Goal: Task Accomplishment & Management: Manage account settings

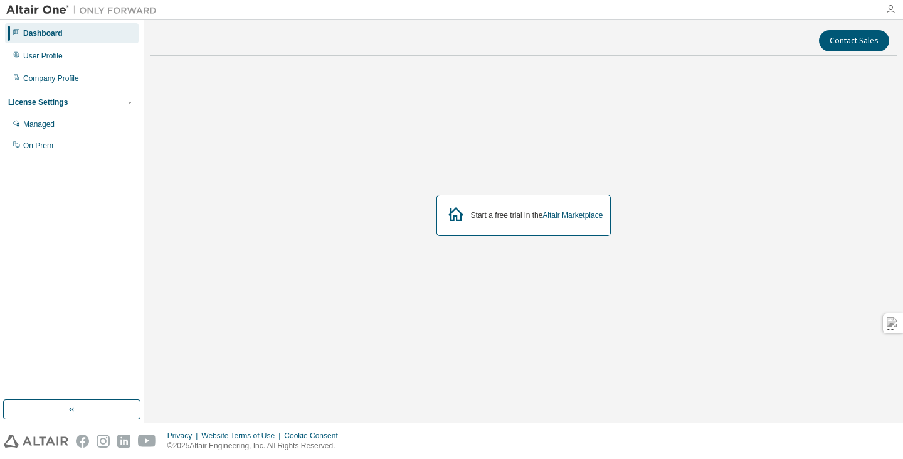
click at [887, 13] on icon "button" at bounding box center [891, 9] width 10 height 10
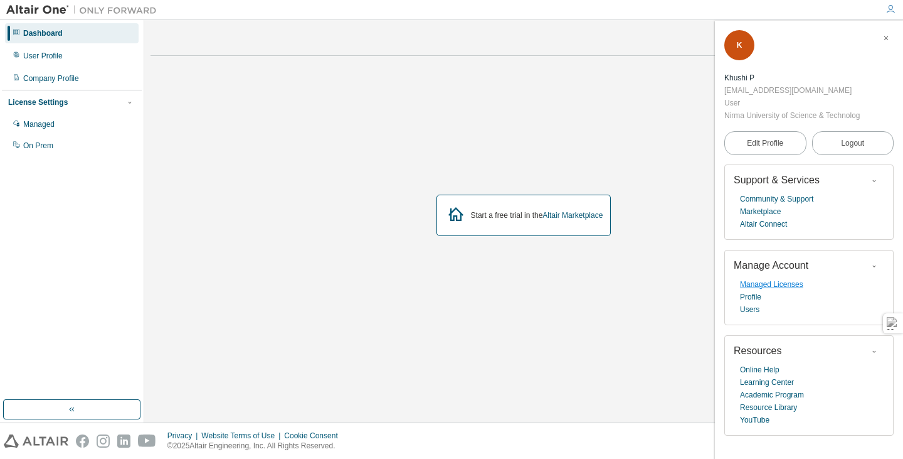
click at [761, 285] on link "Managed Licenses" at bounding box center [771, 284] width 63 height 13
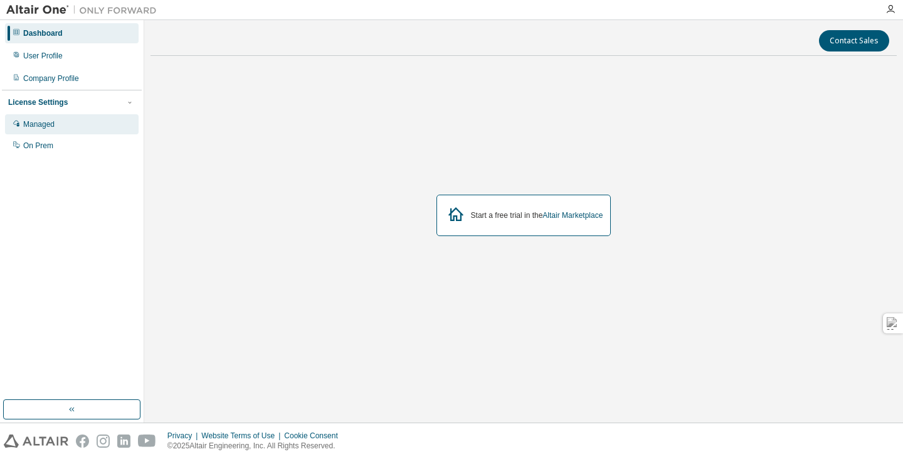
click at [48, 130] on div "Managed" at bounding box center [72, 124] width 134 height 20
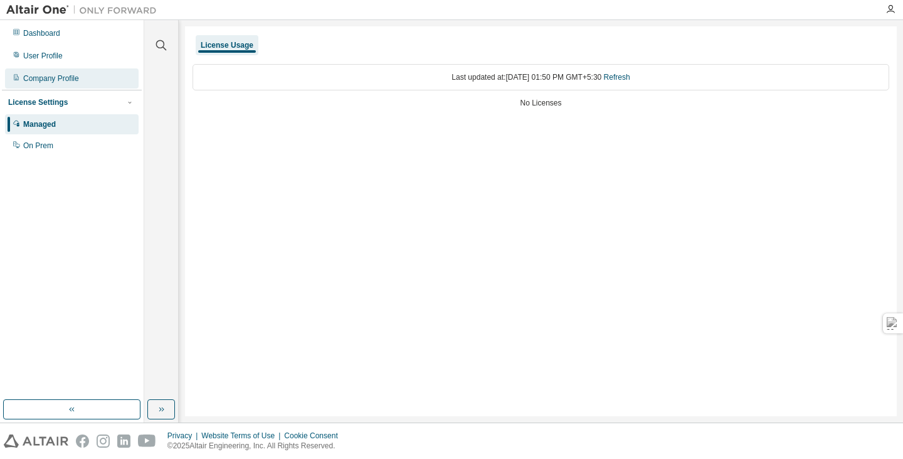
click at [68, 83] on div "Company Profile" at bounding box center [51, 78] width 56 height 10
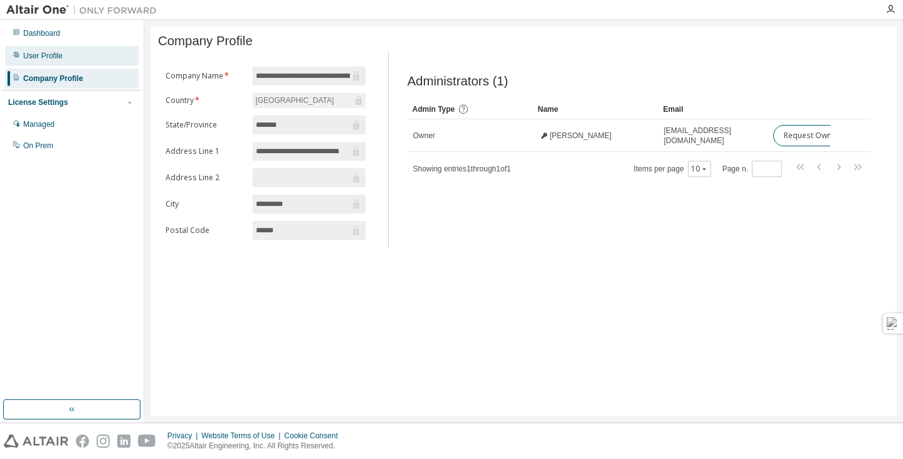
click at [45, 60] on div "User Profile" at bounding box center [43, 56] width 40 height 10
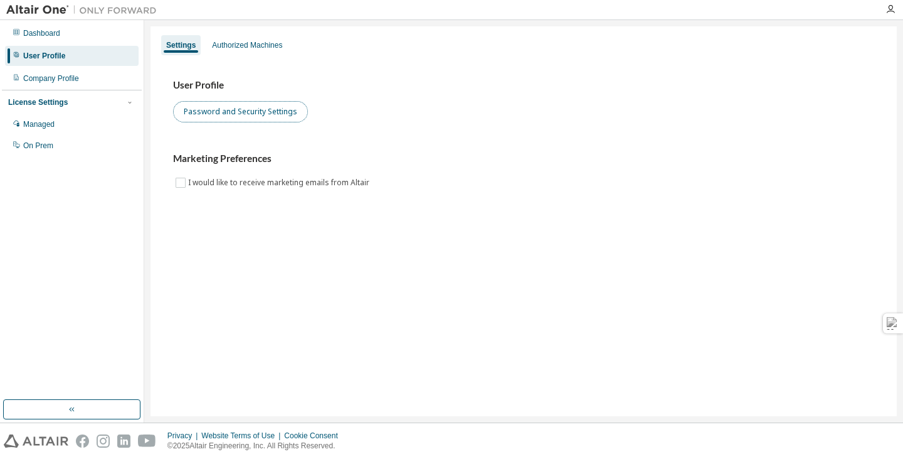
click at [277, 110] on button "Password and Security Settings" at bounding box center [240, 111] width 135 height 21
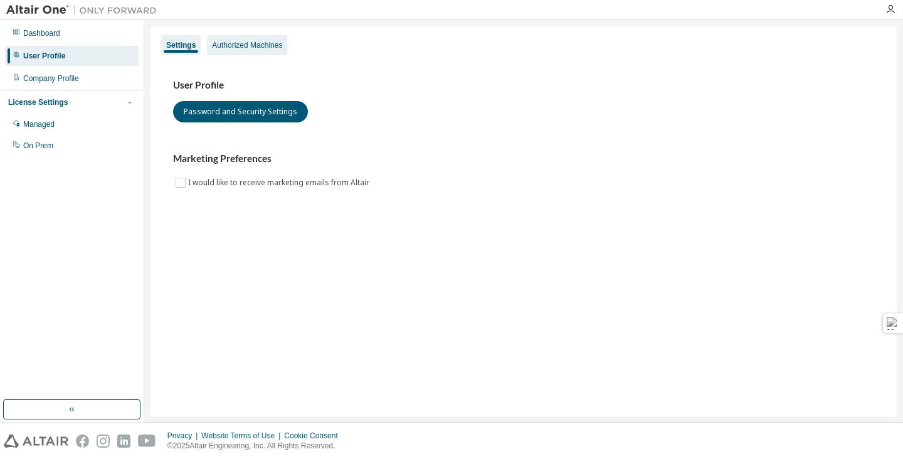
click at [223, 48] on div "Authorized Machines" at bounding box center [247, 45] width 70 height 10
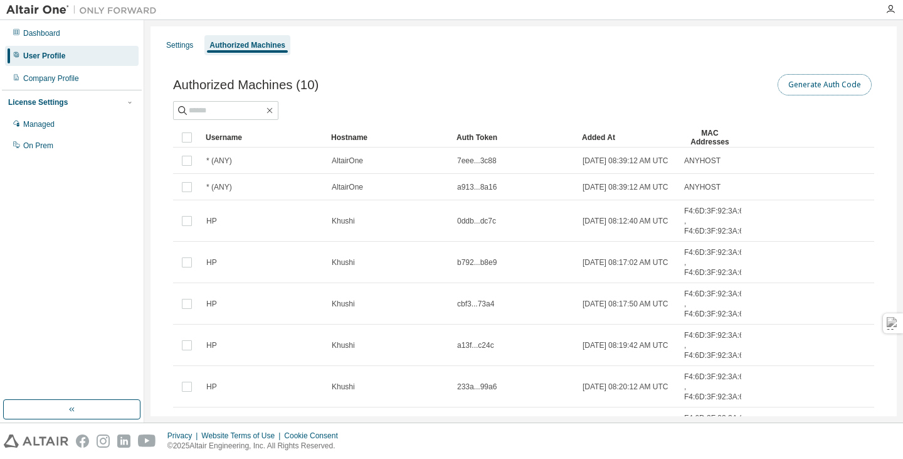
click at [804, 88] on button "Generate Auth Code" at bounding box center [825, 84] width 94 height 21
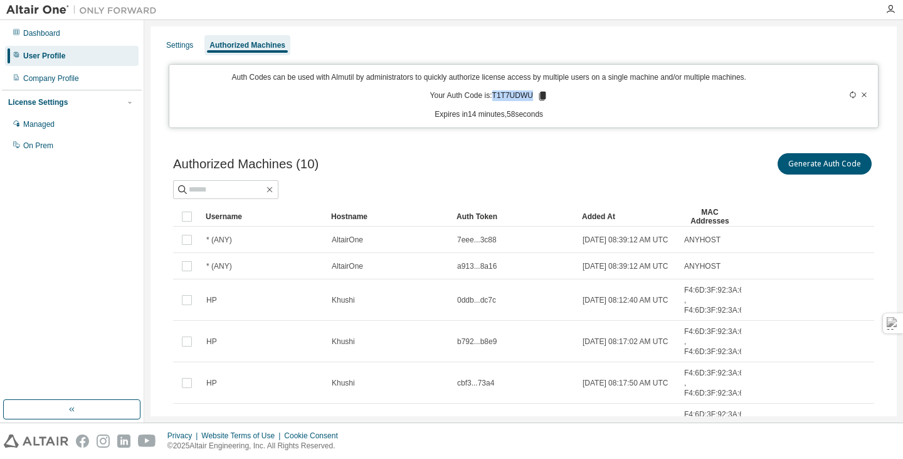
drag, startPoint x: 491, startPoint y: 97, endPoint x: 529, endPoint y: 97, distance: 38.3
click at [529, 97] on p "Your Auth Code is: T1T7UDWU" at bounding box center [489, 95] width 118 height 11
copy p "T1T7UDWU"
click at [539, 97] on icon at bounding box center [542, 96] width 7 height 9
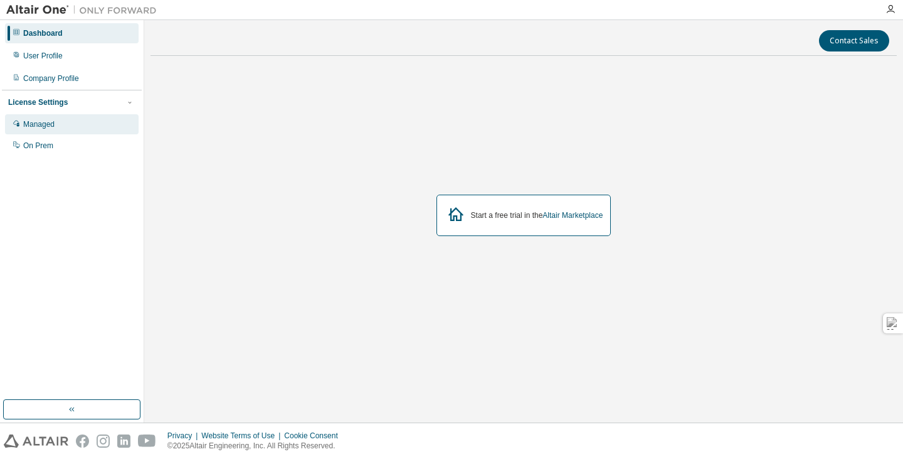
click at [77, 125] on div "Managed" at bounding box center [72, 124] width 134 height 20
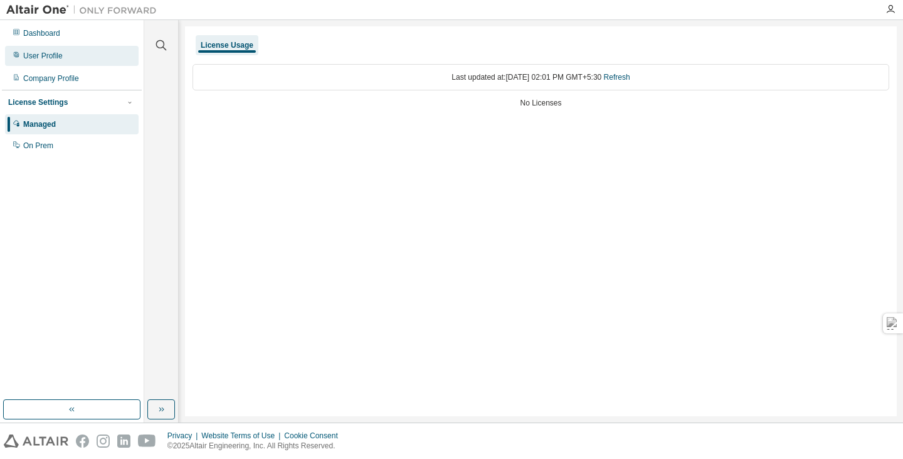
click at [43, 61] on div "User Profile" at bounding box center [72, 56] width 134 height 20
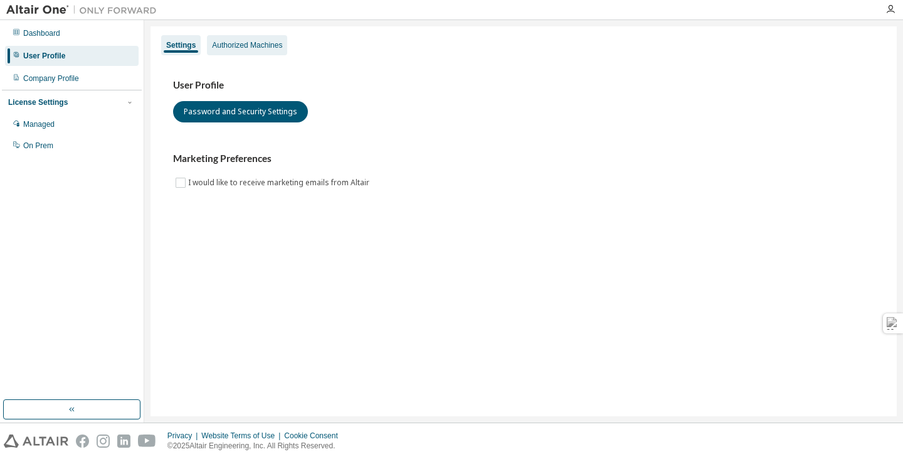
click at [250, 44] on div "Authorized Machines" at bounding box center [247, 45] width 70 height 10
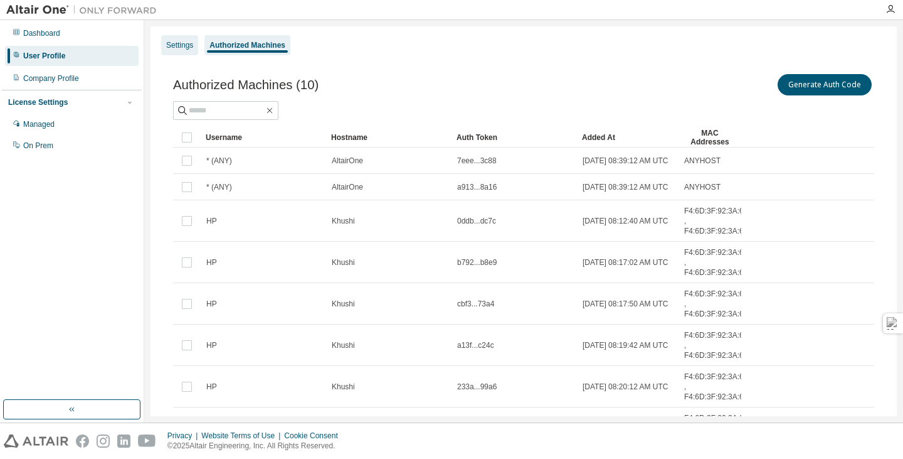
click at [176, 49] on div "Settings" at bounding box center [179, 45] width 27 height 10
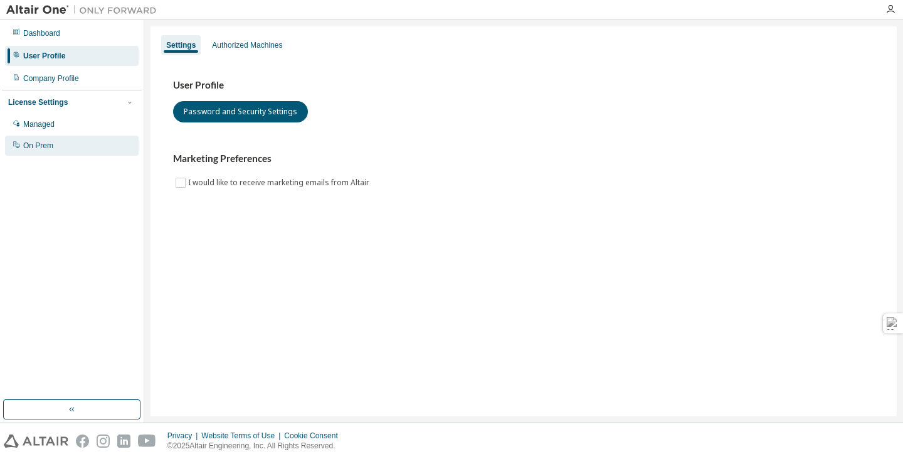
click at [33, 141] on div "On Prem" at bounding box center [38, 146] width 30 height 10
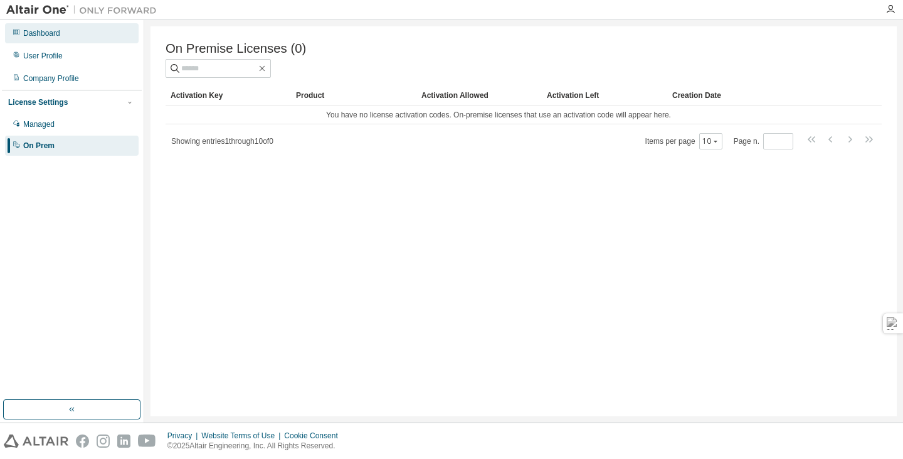
click at [65, 34] on div "Dashboard" at bounding box center [72, 33] width 134 height 20
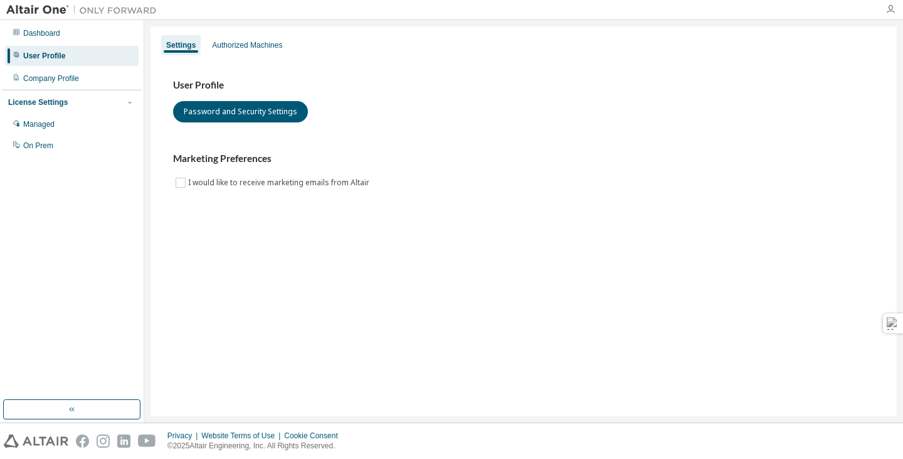
click at [886, 6] on icon "button" at bounding box center [891, 9] width 10 height 10
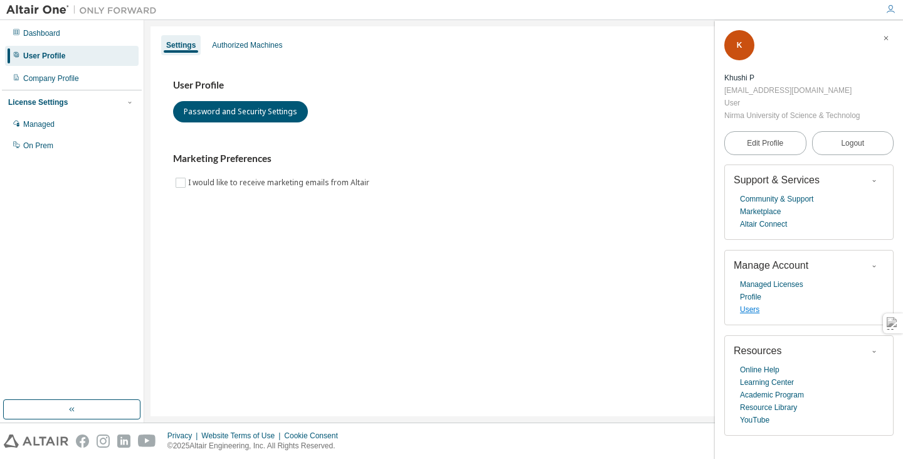
click at [755, 305] on link "Users" at bounding box center [749, 309] width 19 height 13
click at [241, 42] on div "Authorized Machines" at bounding box center [247, 45] width 70 height 10
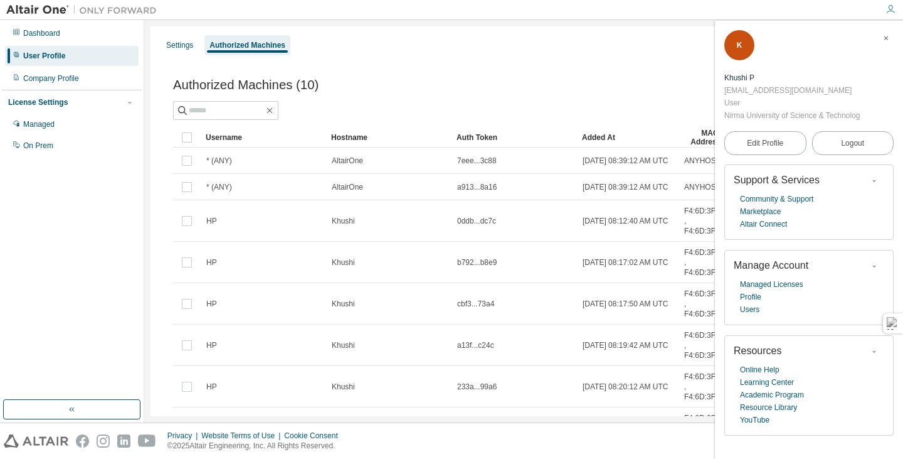
click at [884, 38] on icon "button" at bounding box center [887, 38] width 8 height 8
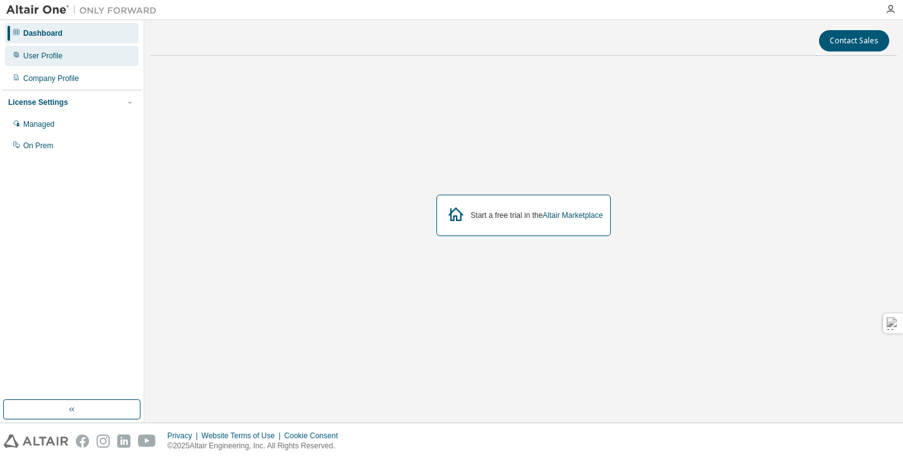
click at [8, 58] on div "User Profile" at bounding box center [72, 56] width 134 height 20
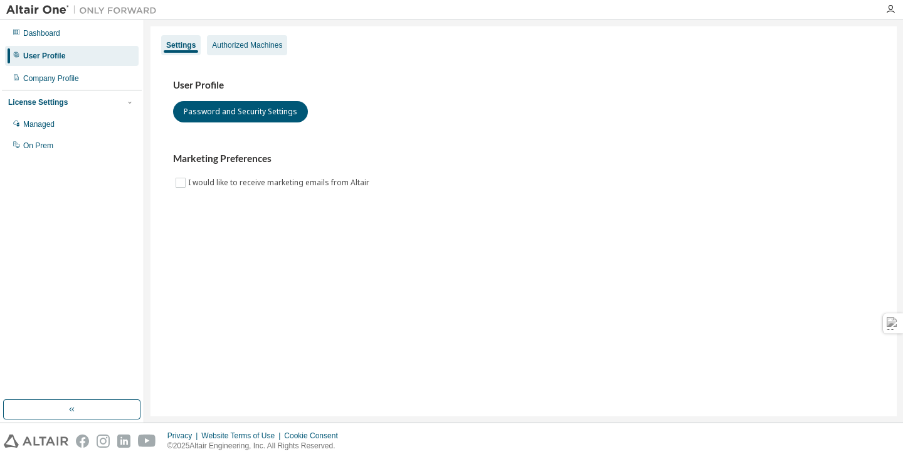
click at [222, 43] on div "Authorized Machines" at bounding box center [247, 45] width 70 height 10
